Goal: Find specific page/section: Find specific page/section

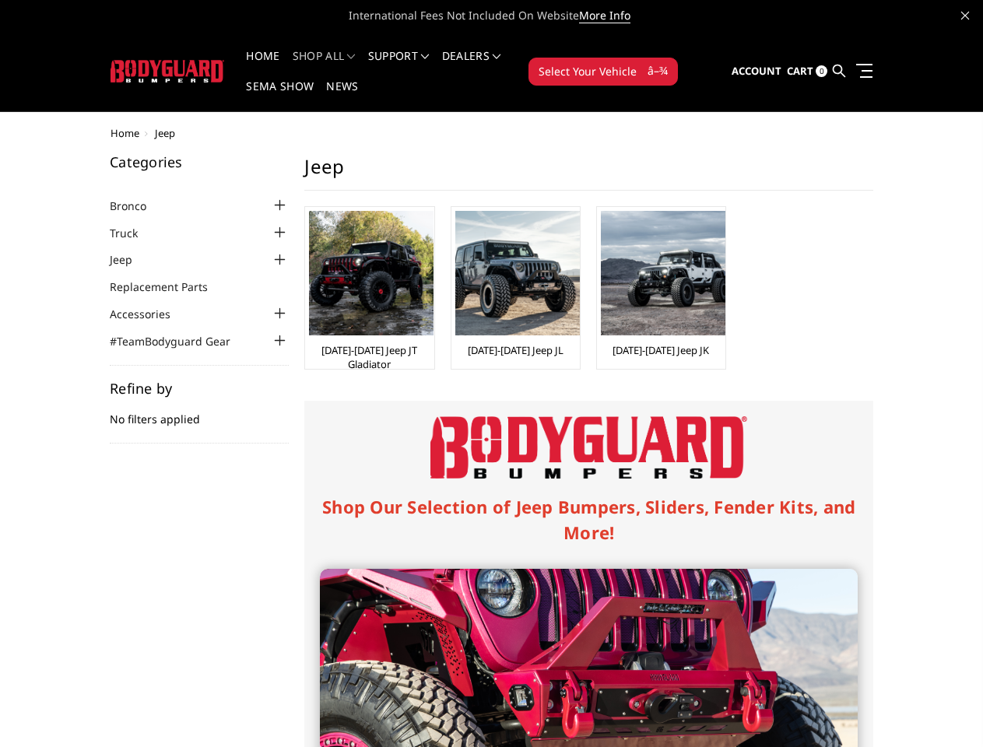
click at [491, 401] on div "Shop Our Selection of Jeep Bumpers, Sliders, Fender Kits, and More! Jeep JT Gla…" at bounding box center [588, 752] width 569 height 703
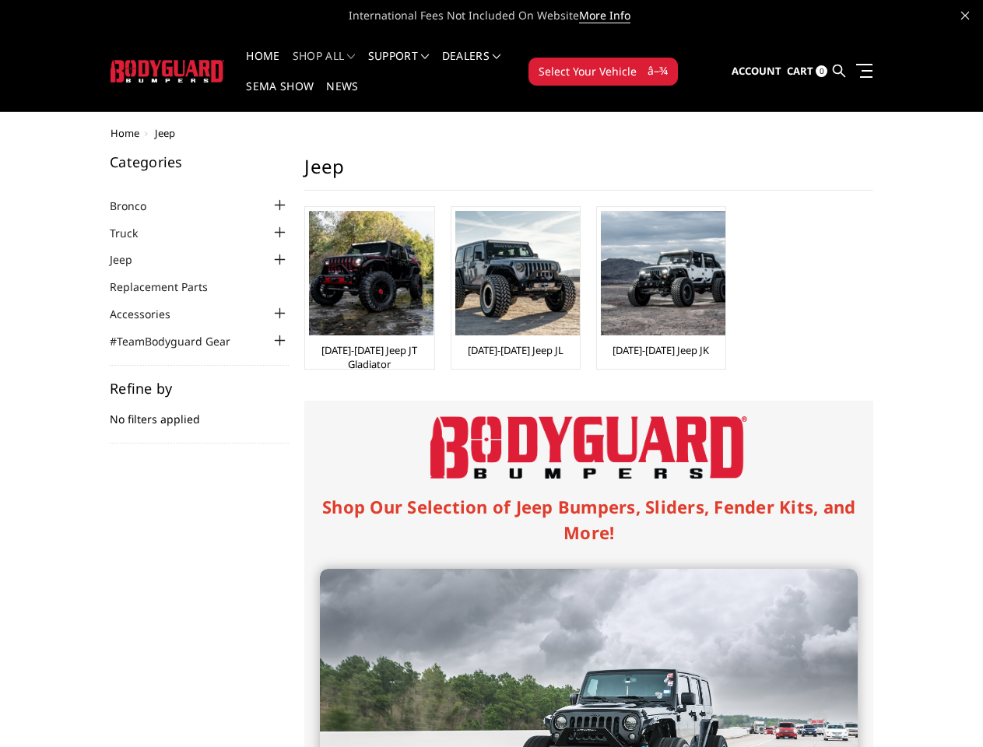
click at [412, 56] on li "Support FAQ Install Instructions Shipping Warranty Terms & Conditions Cancellat…" at bounding box center [399, 66] width 74 height 30
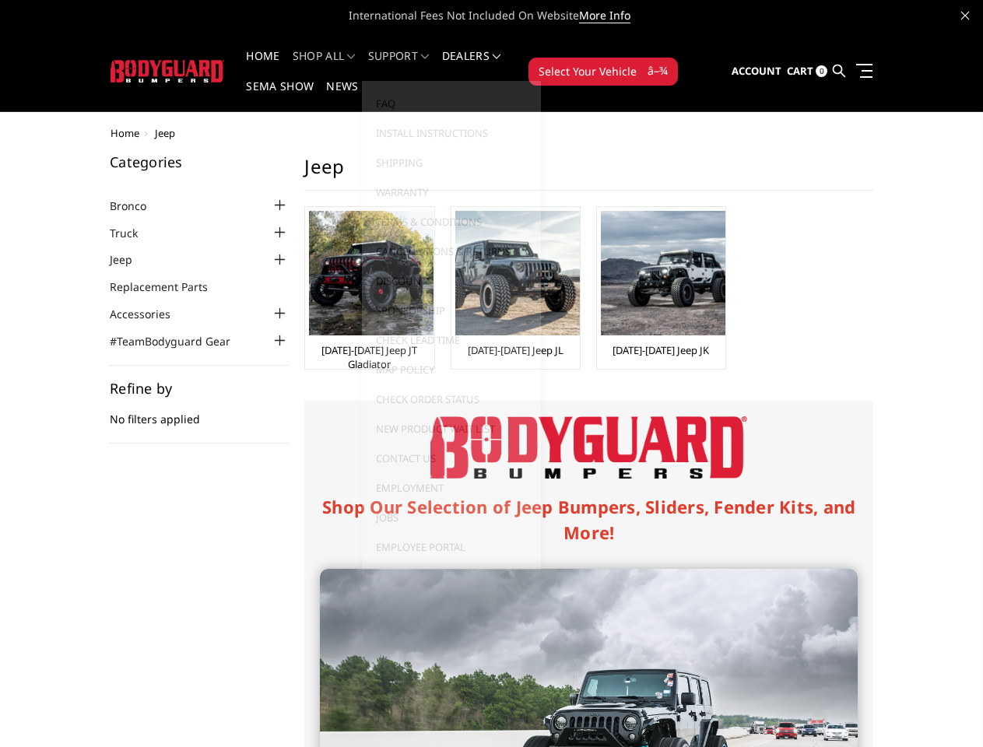
click at [412, 65] on li "Support FAQ Install Instructions Shipping Warranty Terms & Conditions Cancellat…" at bounding box center [399, 66] width 74 height 30
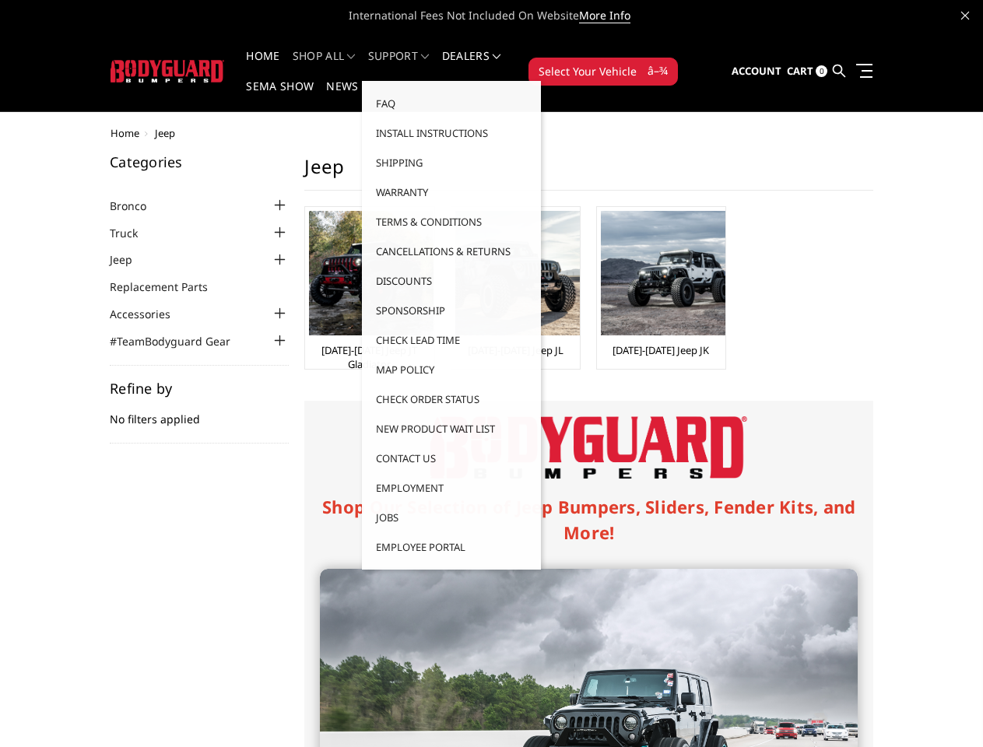
click at [636, 63] on span "Select Your Vehicle" at bounding box center [587, 71] width 98 height 16
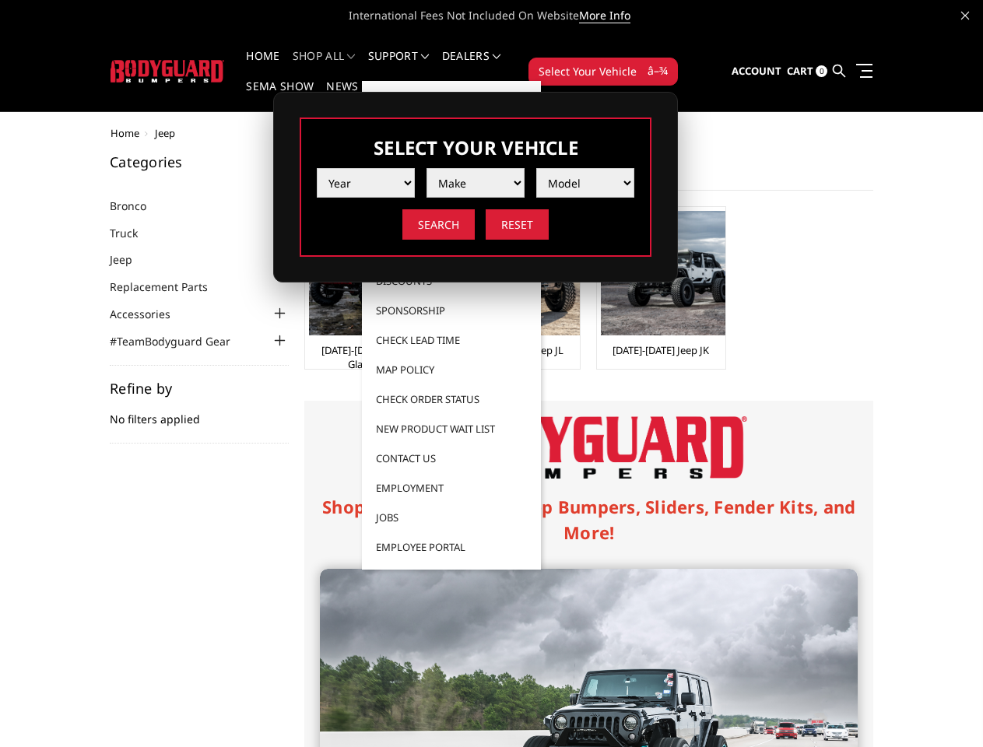
click at [636, 63] on span "Select Your Vehicle" at bounding box center [587, 71] width 98 height 16
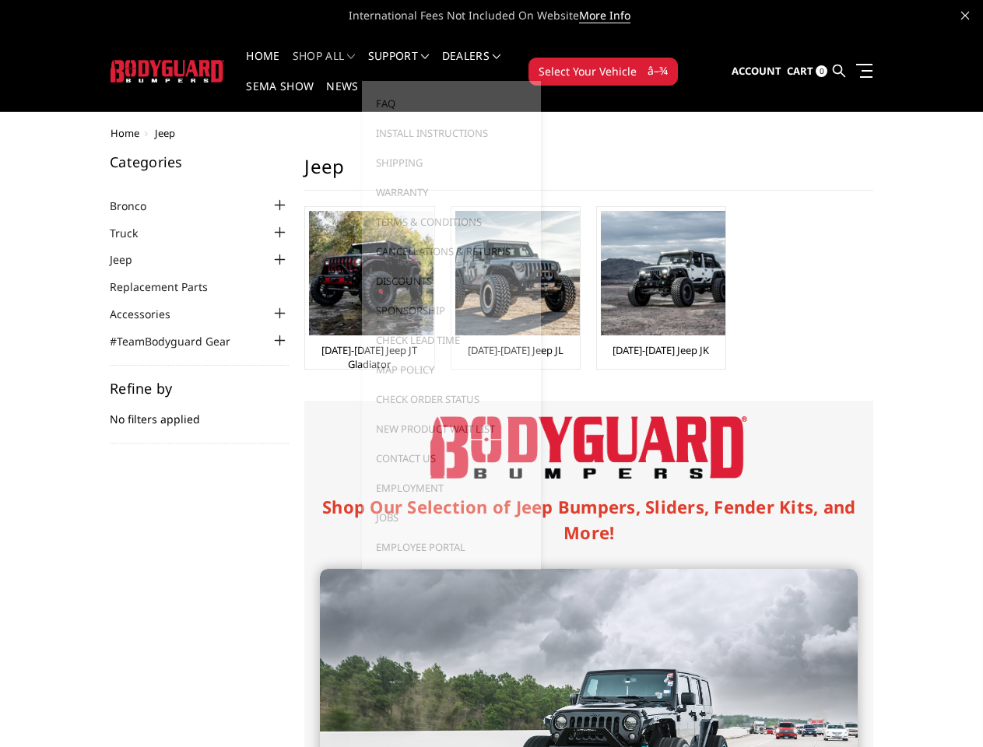
click at [270, 196] on div at bounding box center [279, 205] width 19 height 19
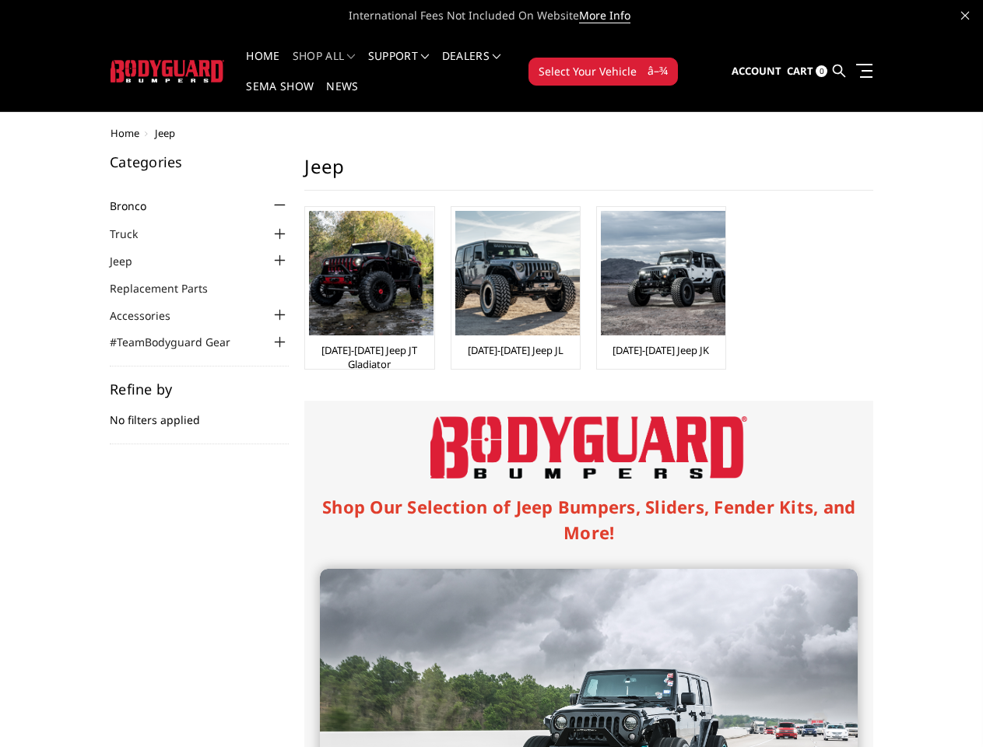
click at [270, 225] on div at bounding box center [279, 234] width 19 height 19
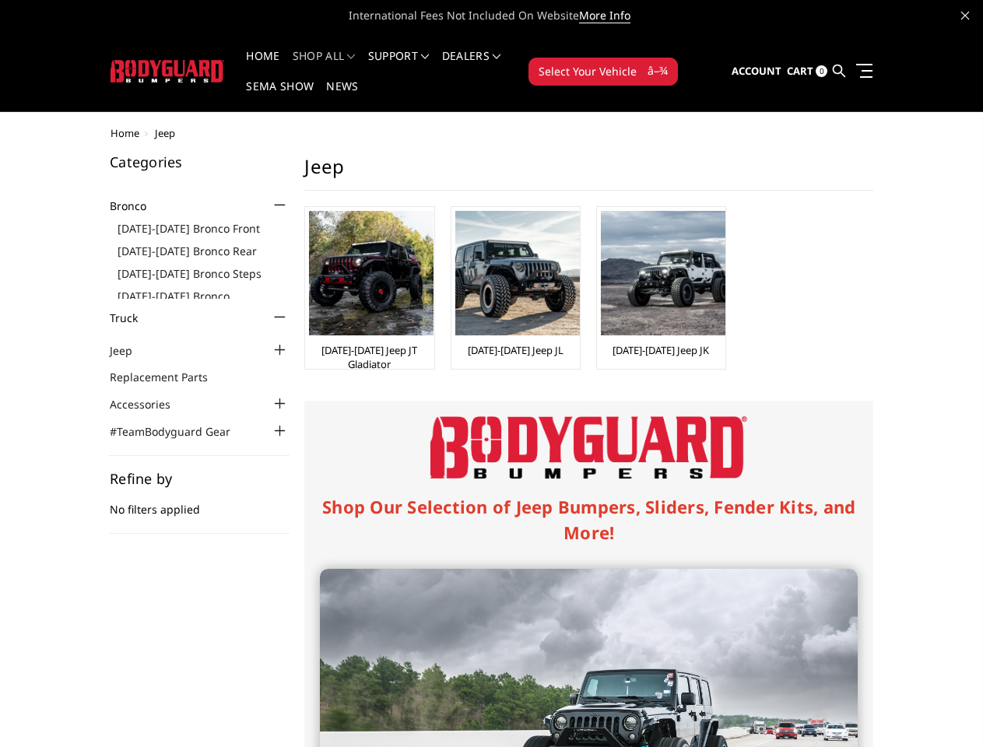
click at [170, 229] on ul "[DATE]-[DATE] Bronco Front [DATE]-[DATE] Bronco Rear [DATE]-[DATE] Bronco Steps…" at bounding box center [202, 257] width 171 height 86
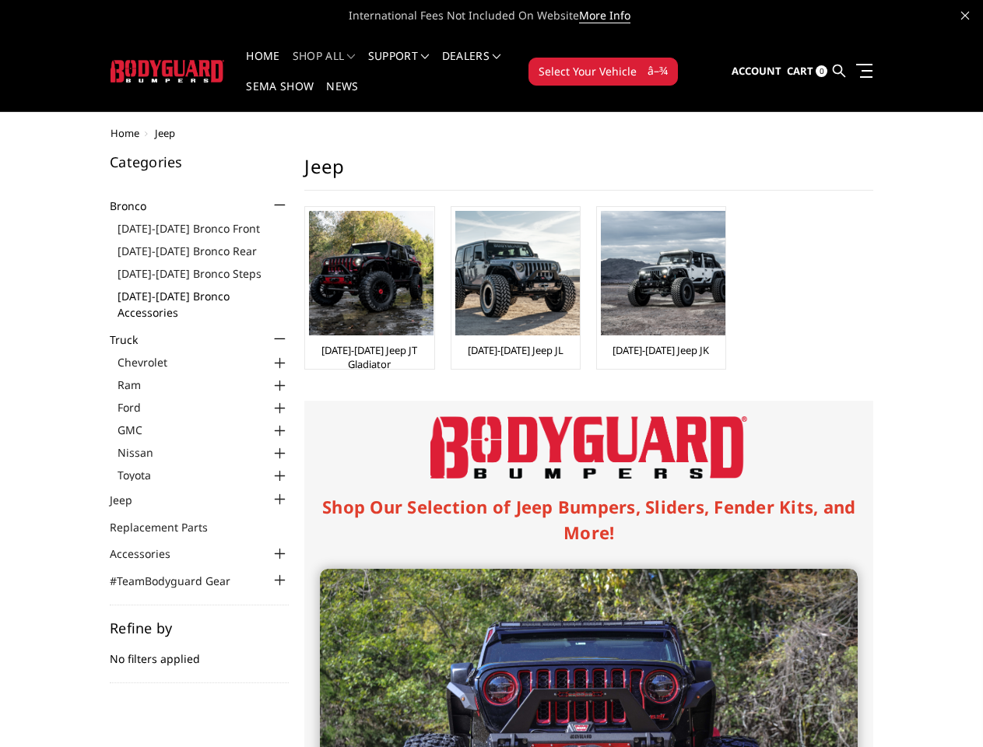
click at [170, 288] on link "[DATE]-[DATE] Bronco Accessories" at bounding box center [202, 304] width 171 height 33
